Goal: Entertainment & Leisure: Browse casually

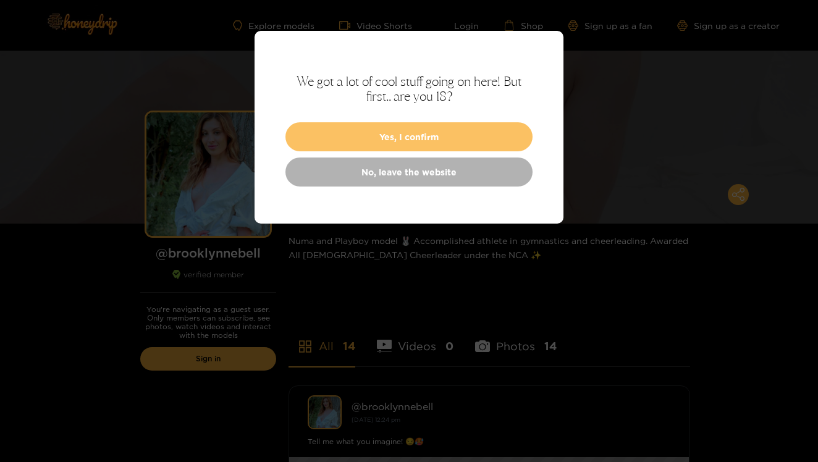
click at [392, 130] on button "Yes, I confirm" at bounding box center [408, 136] width 247 height 29
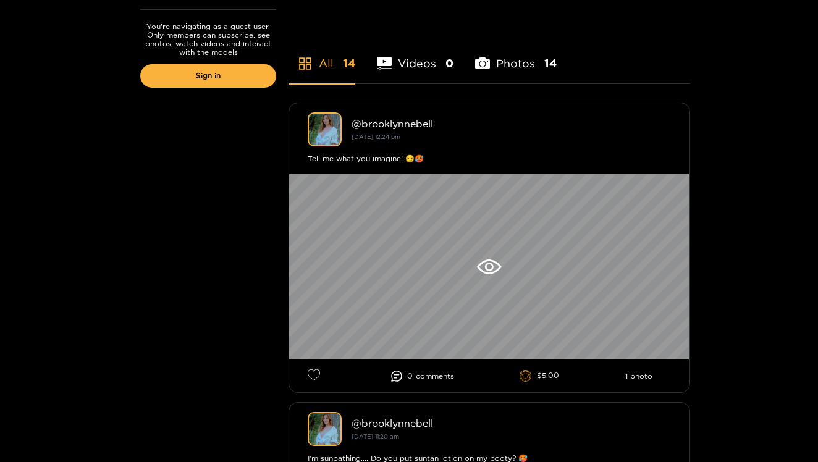
scroll to position [284, 0]
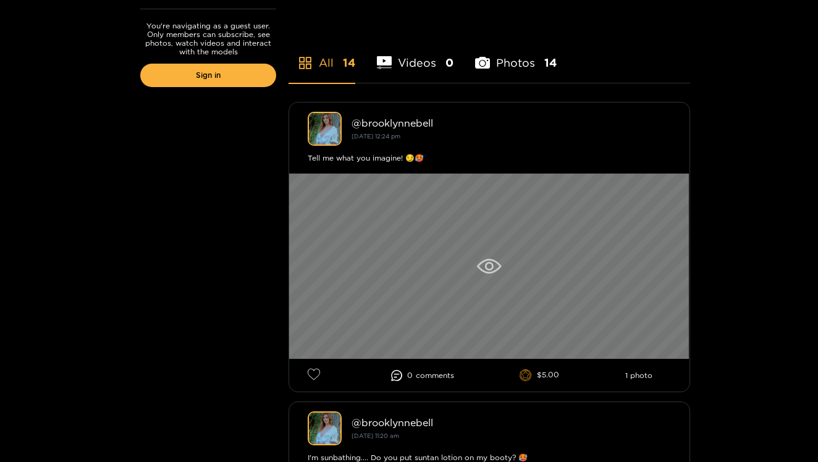
click at [478, 261] on icon at bounding box center [489, 266] width 24 height 15
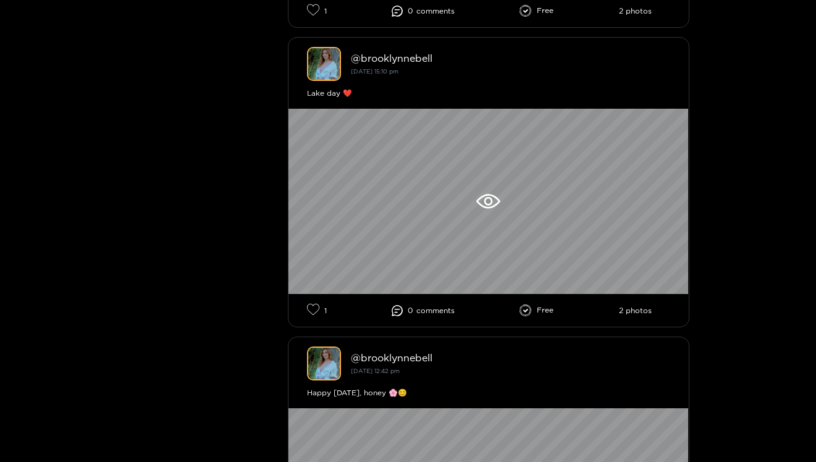
scroll to position [2150, 0]
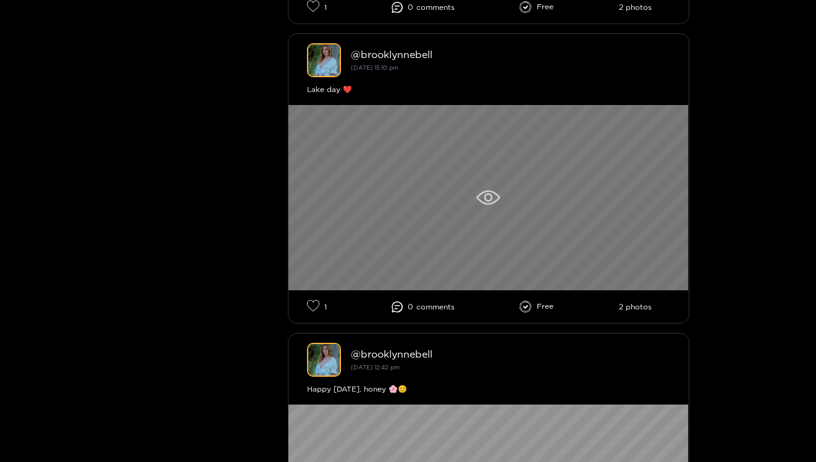
click at [525, 169] on div at bounding box center [489, 197] width 400 height 185
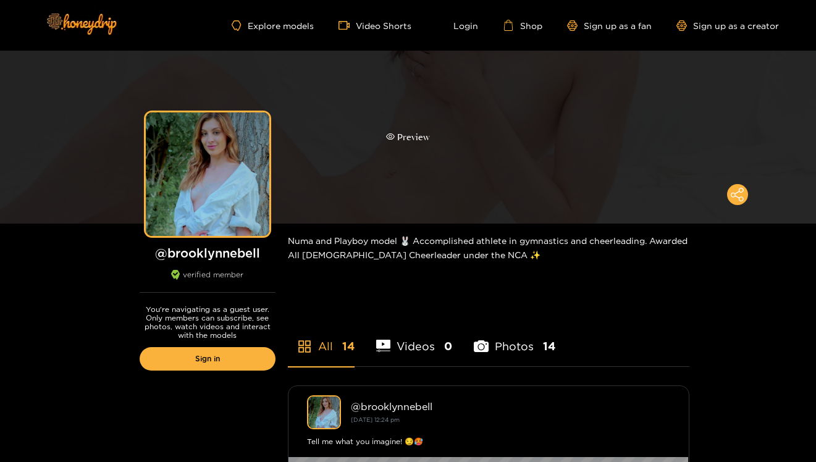
click at [596, 133] on div "Preview" at bounding box center [408, 137] width 816 height 173
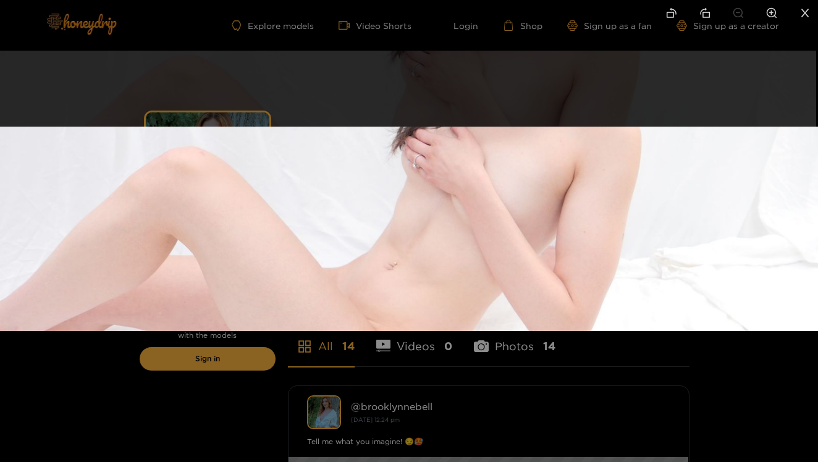
click at [586, 414] on div at bounding box center [409, 231] width 818 height 462
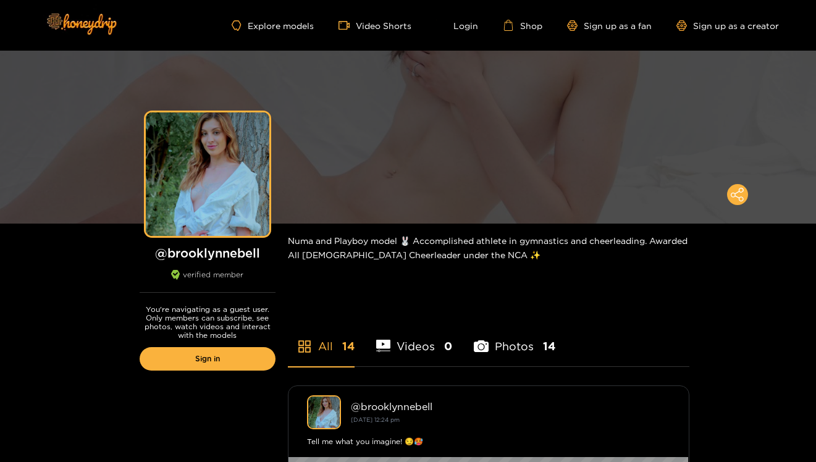
click at [551, 48] on div "Explore models Video Shorts Login Shop Sign up as a fan Sign up as a creator" at bounding box center [408, 25] width 741 height 51
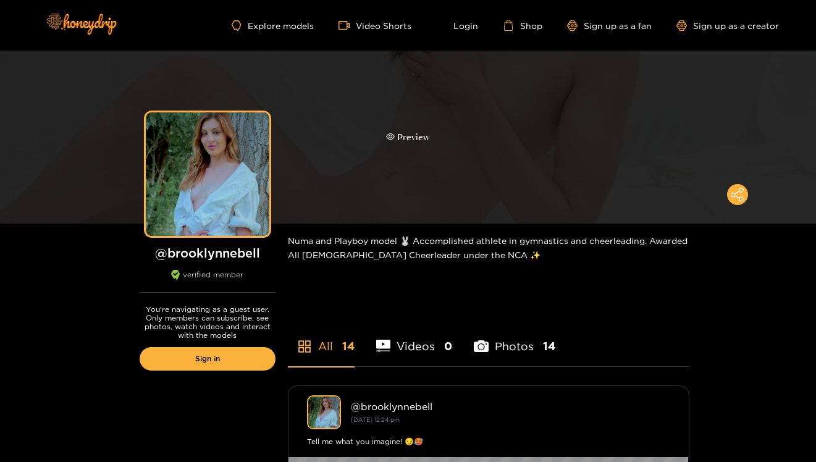
click at [557, 88] on div "Preview" at bounding box center [408, 137] width 816 height 173
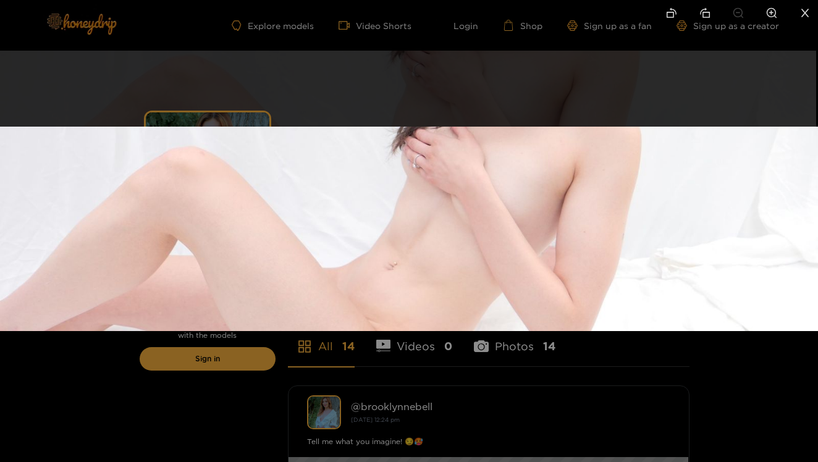
click at [615, 371] on div at bounding box center [409, 231] width 818 height 462
